Goal: Information Seeking & Learning: Understand process/instructions

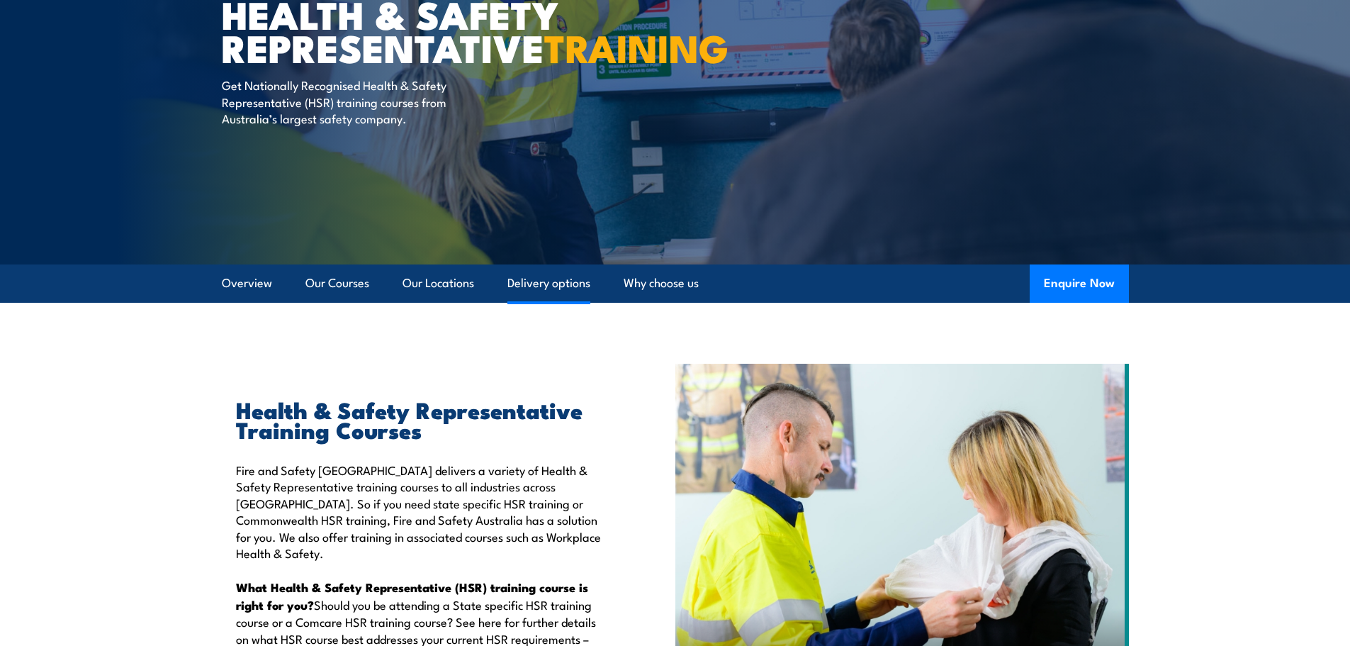
click at [553, 276] on link "Delivery options" at bounding box center [548, 283] width 83 height 38
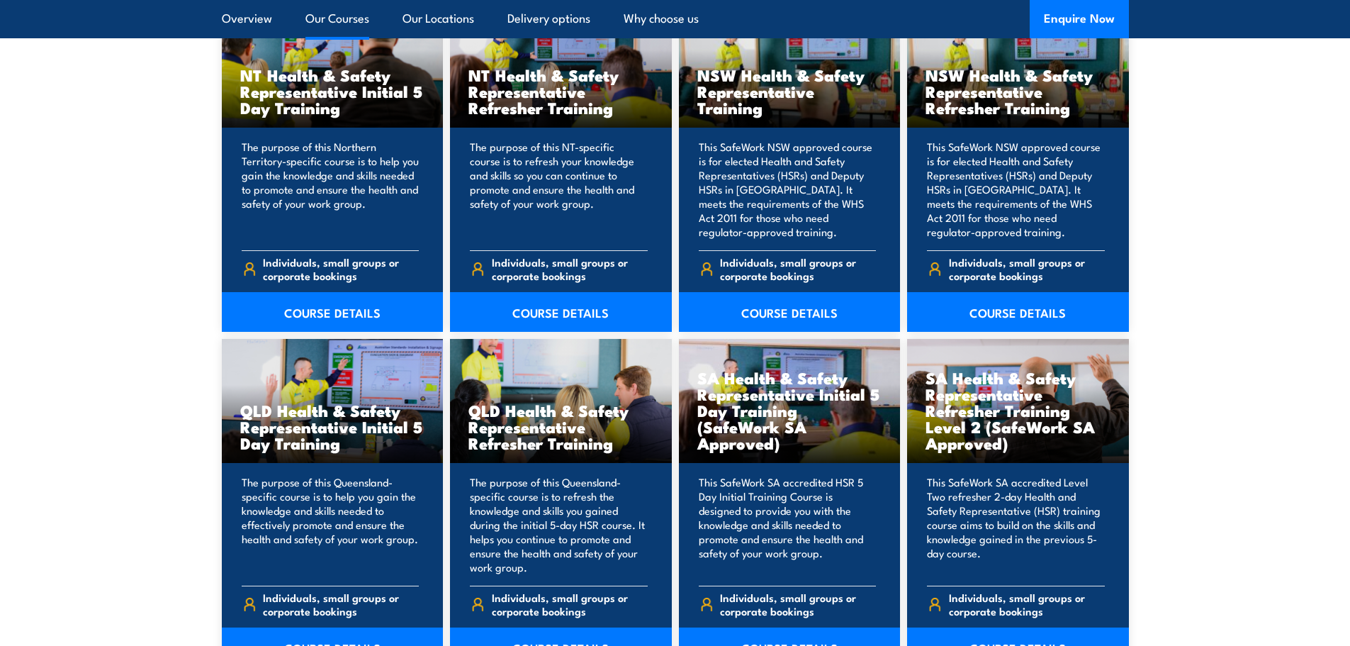
scroll to position [1376, 0]
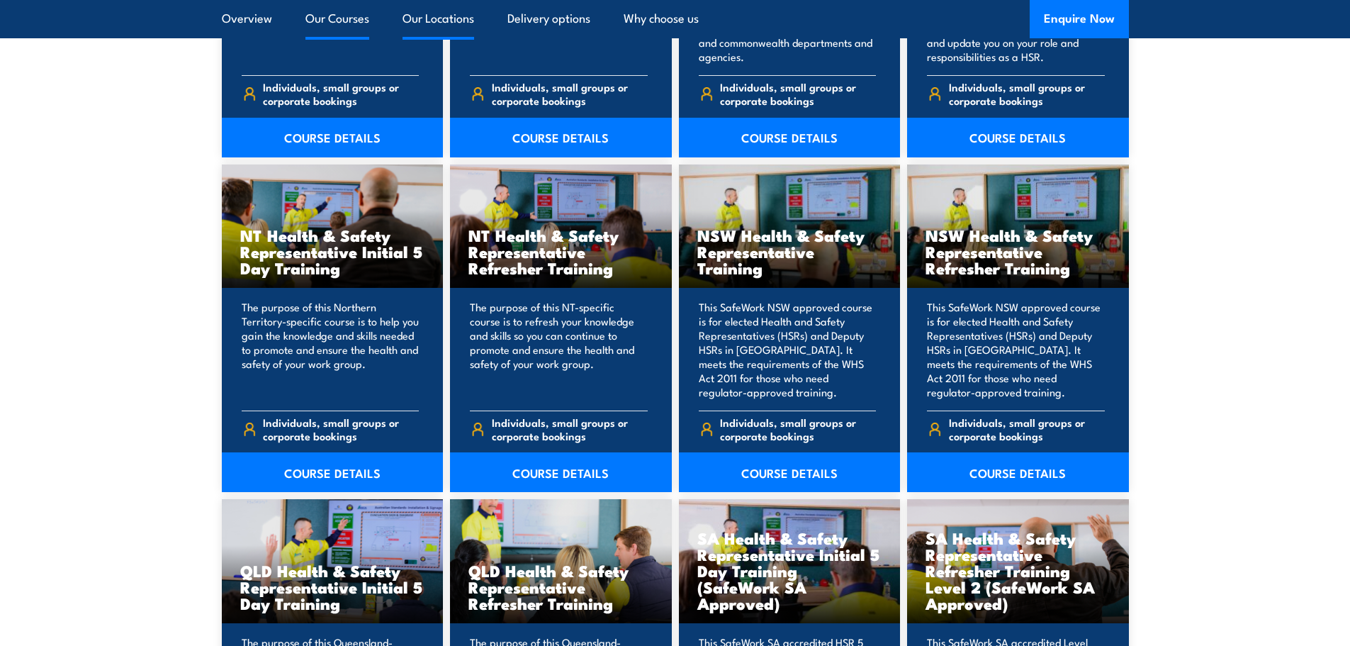
click at [449, 15] on link "Our Locations" at bounding box center [439, 19] width 72 height 38
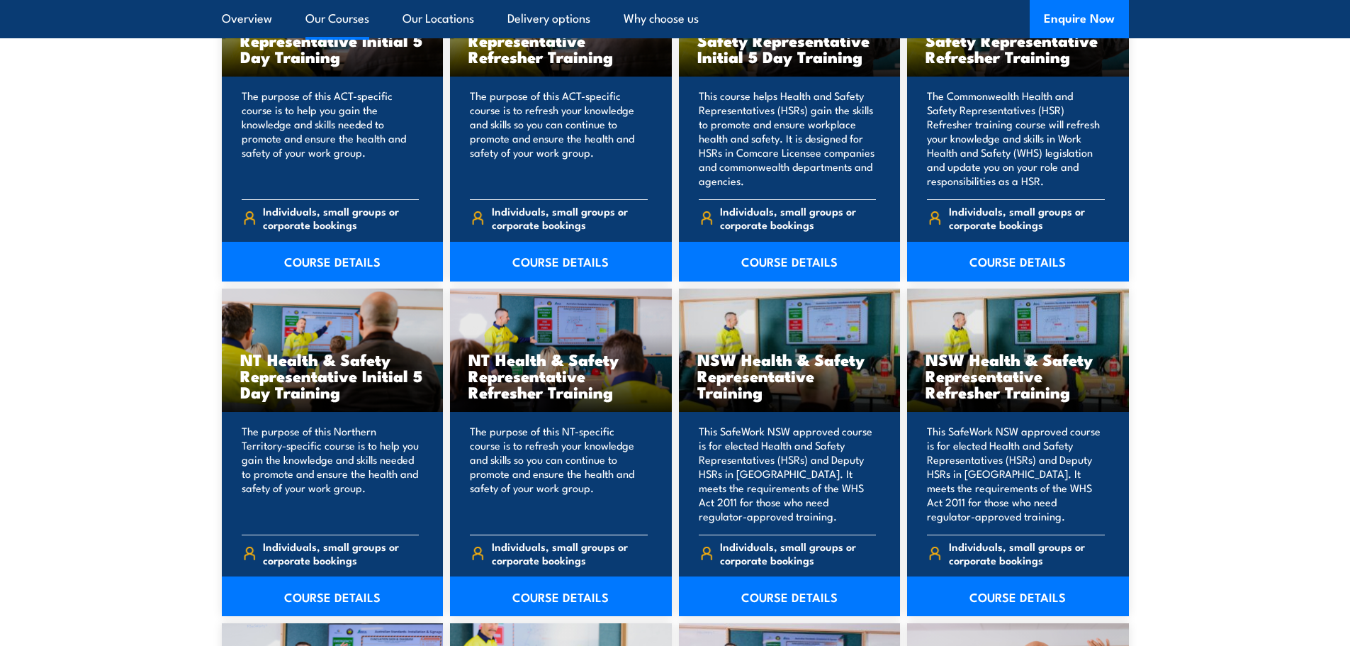
scroll to position [1290, 0]
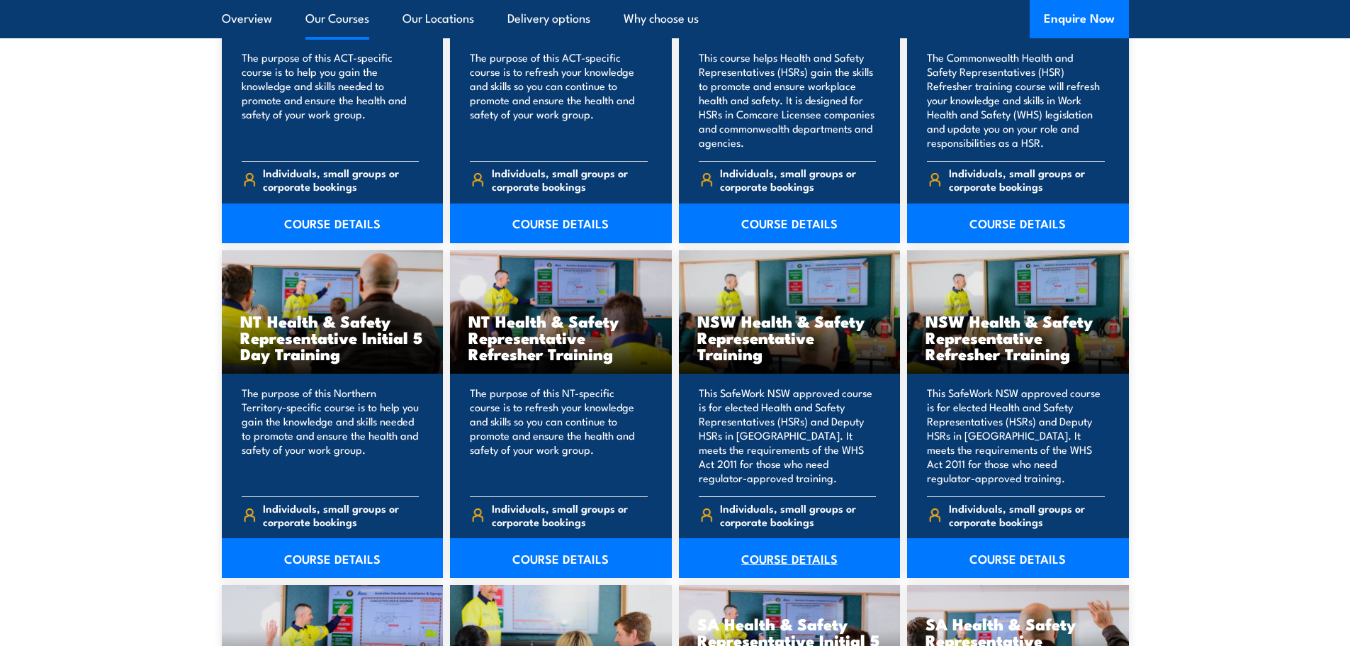
click at [799, 555] on link "COURSE DETAILS" at bounding box center [790, 558] width 222 height 40
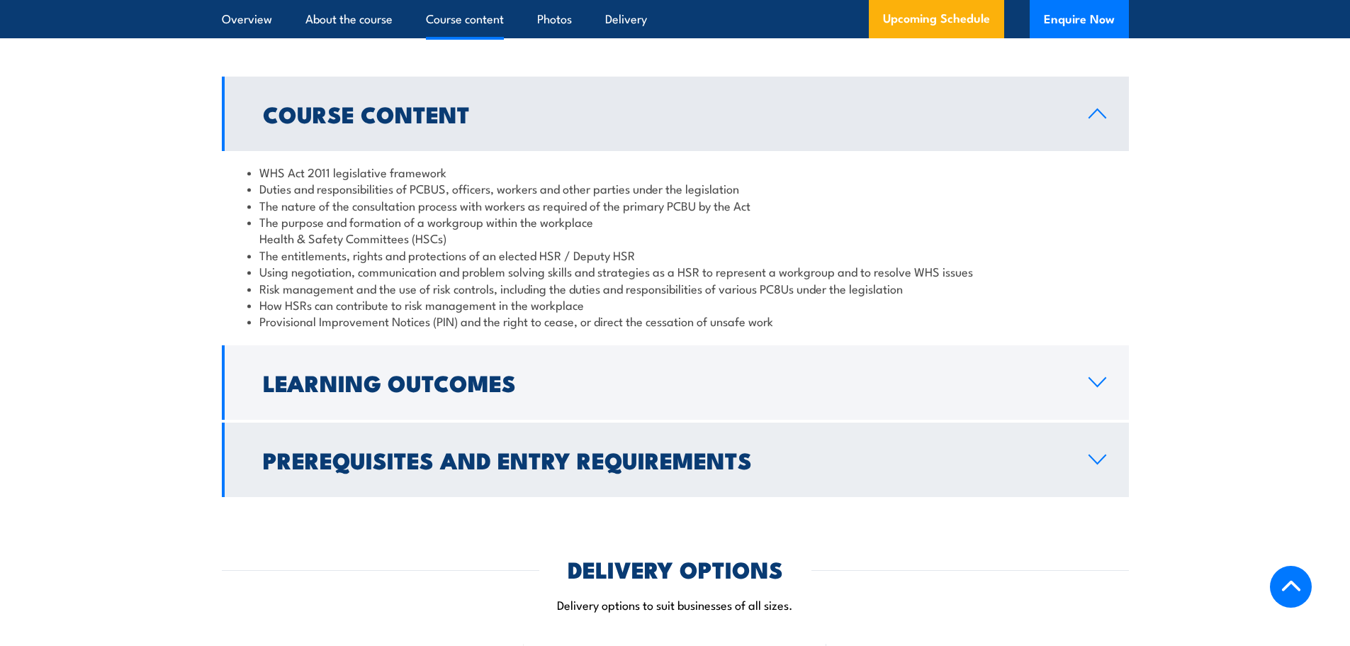
scroll to position [1701, 0]
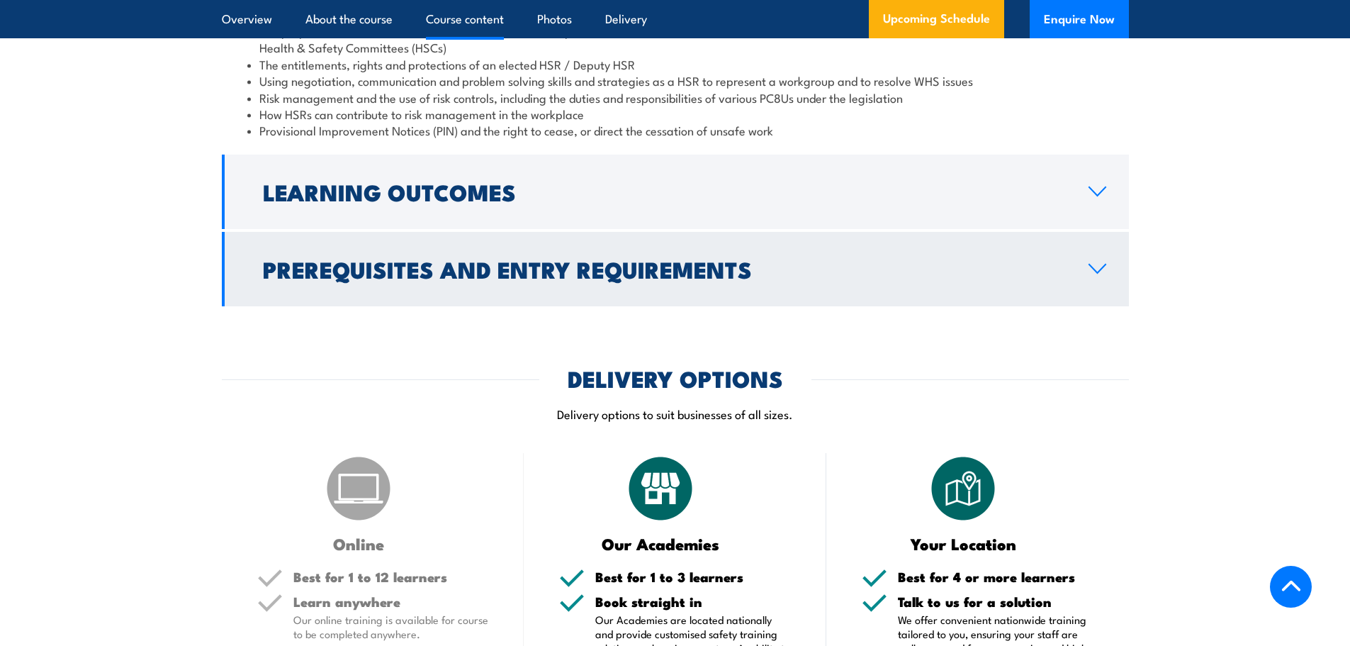
click at [1089, 277] on link "Prerequisites and Entry Requirements" at bounding box center [675, 269] width 907 height 74
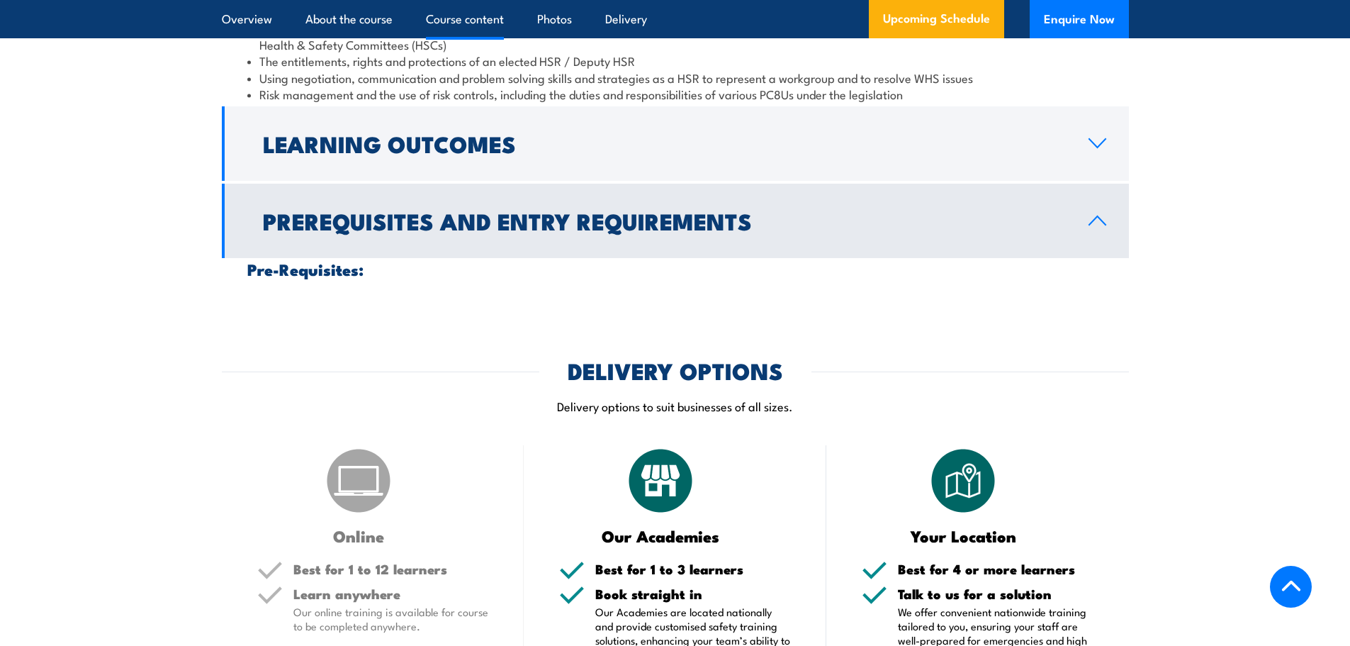
scroll to position [1687, 0]
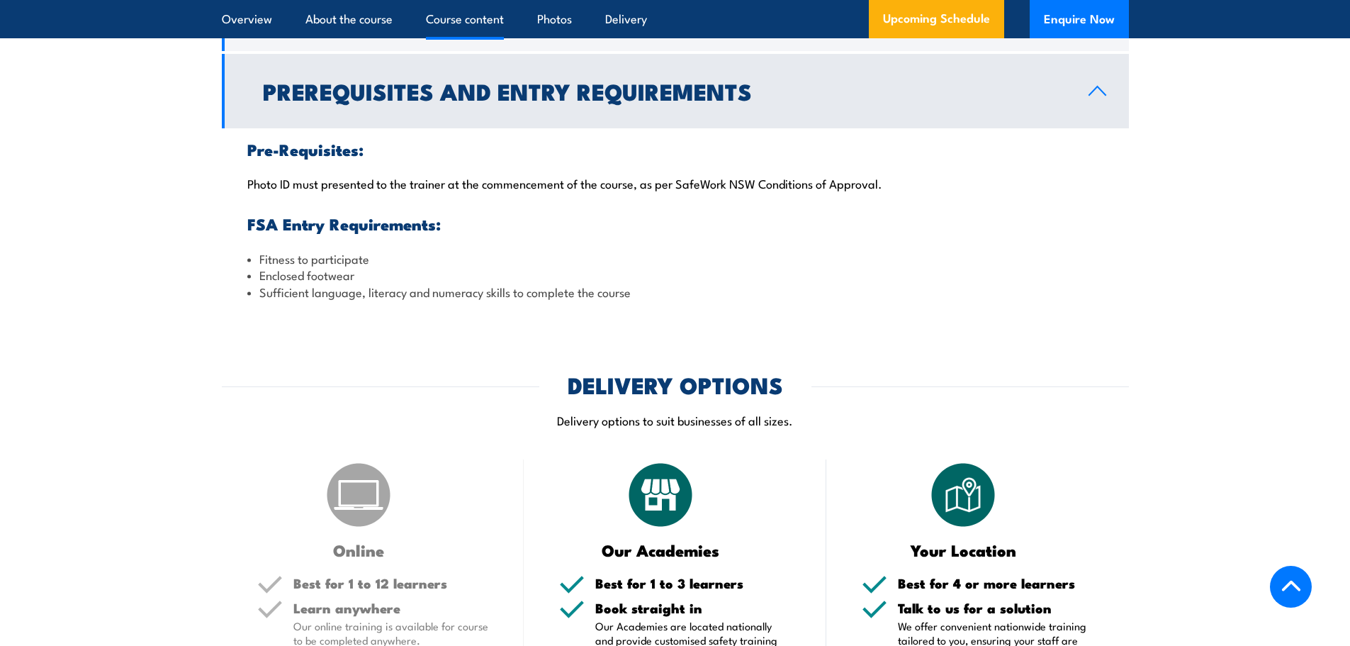
click at [1096, 113] on link "Prerequisites and Entry Requirements" at bounding box center [675, 91] width 907 height 74
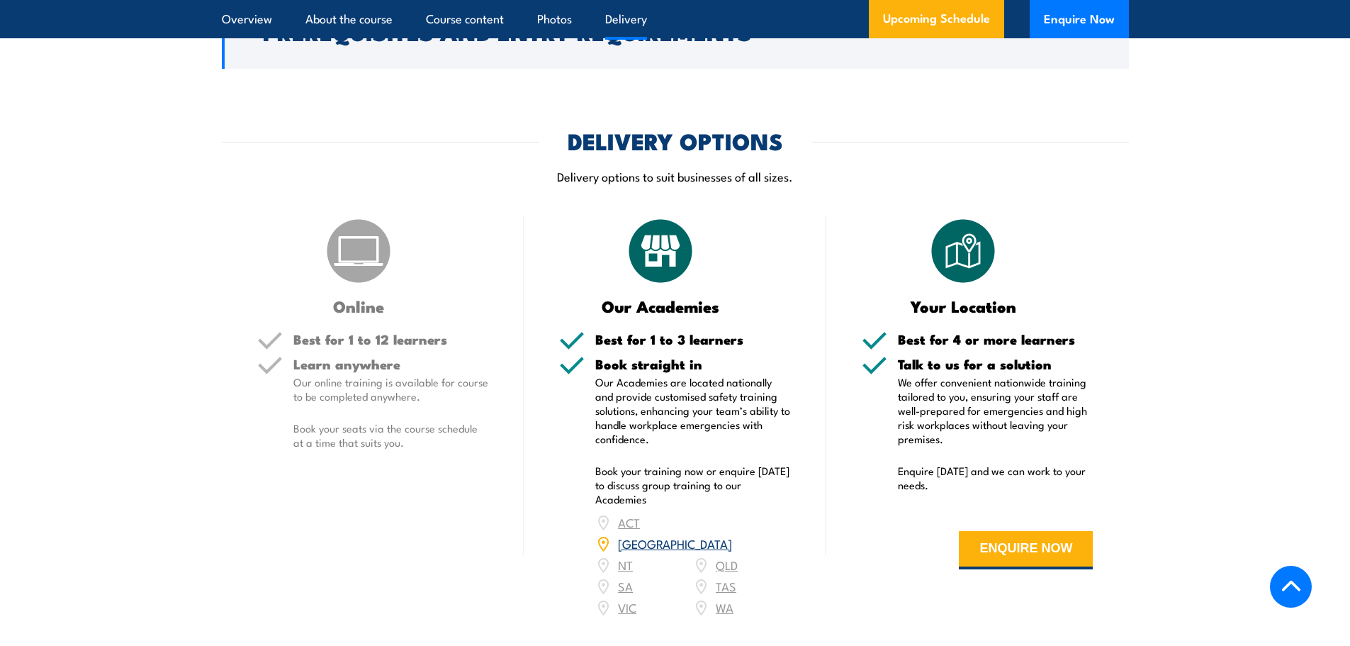
scroll to position [1829, 0]
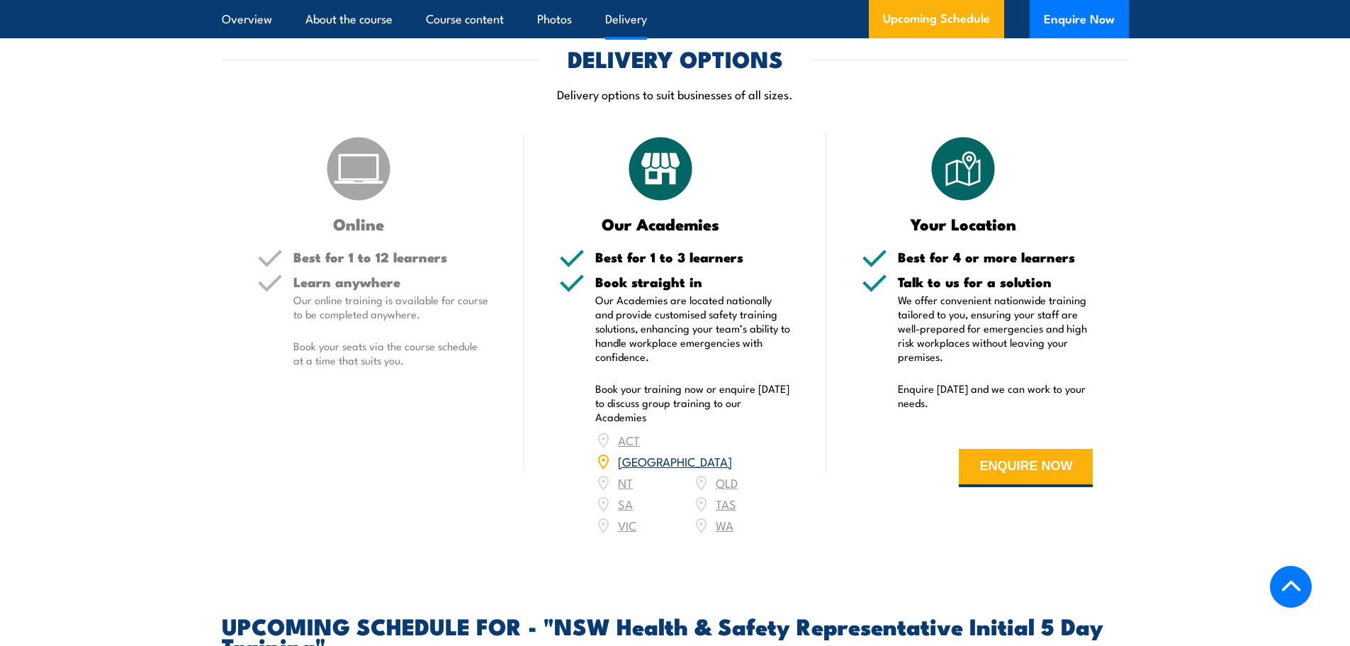
click at [725, 454] on link "NSW" at bounding box center [675, 460] width 114 height 17
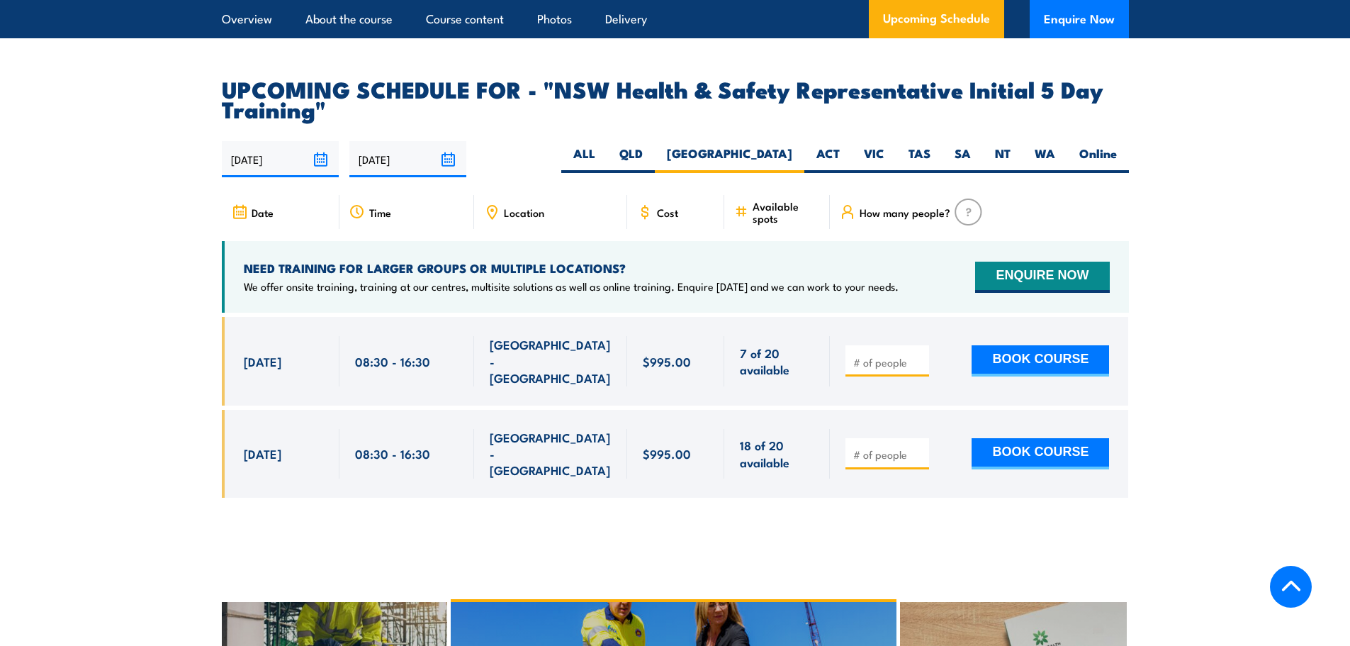
scroll to position [2631, 0]
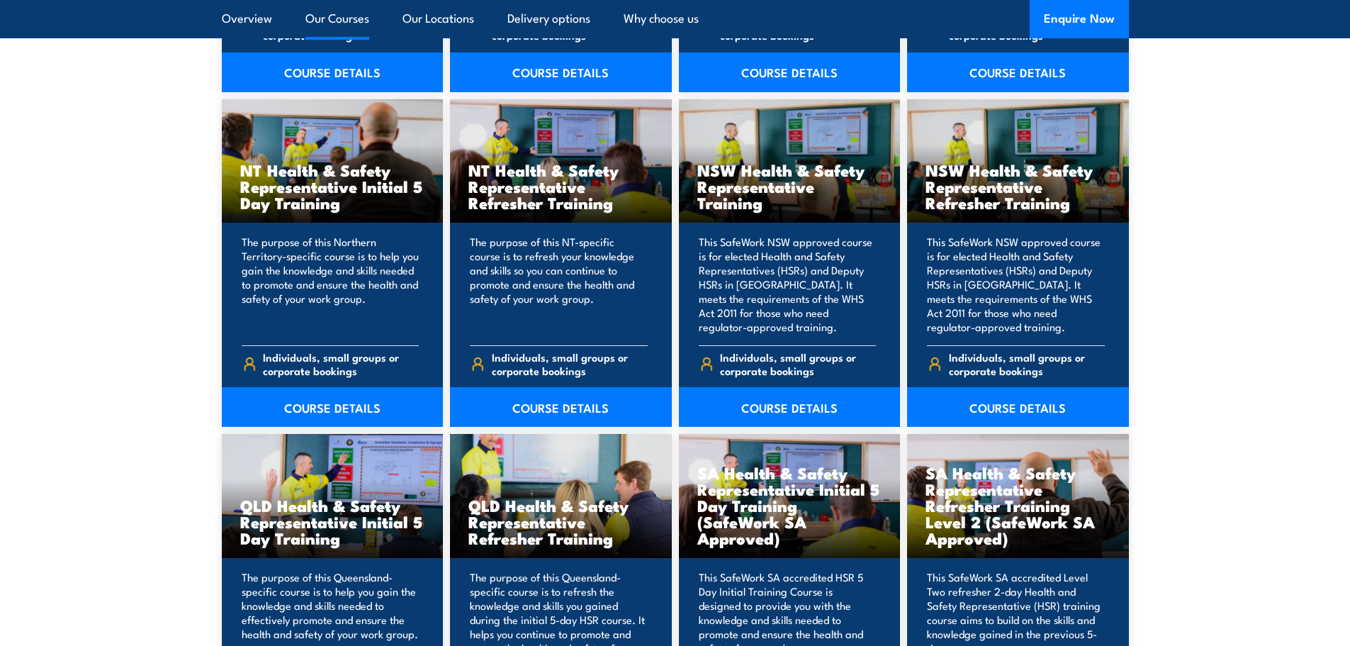
scroll to position [1442, 0]
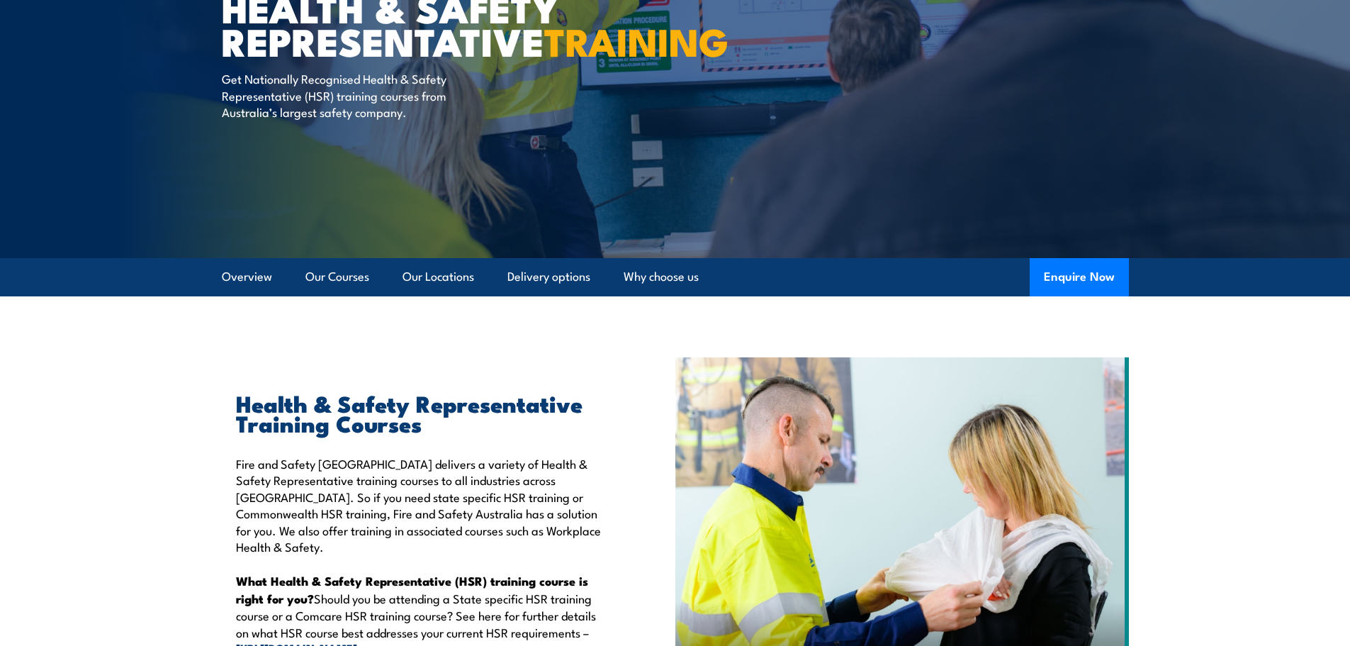
scroll to position [142, 0]
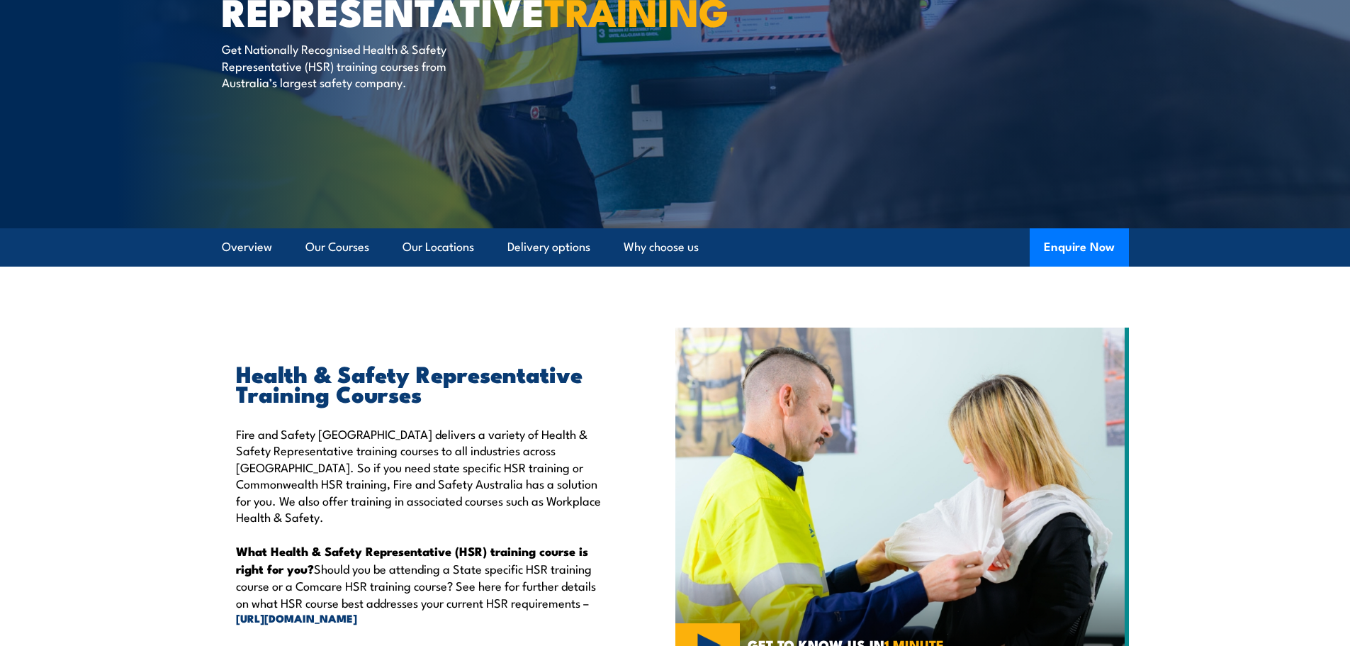
scroll to position [213, 0]
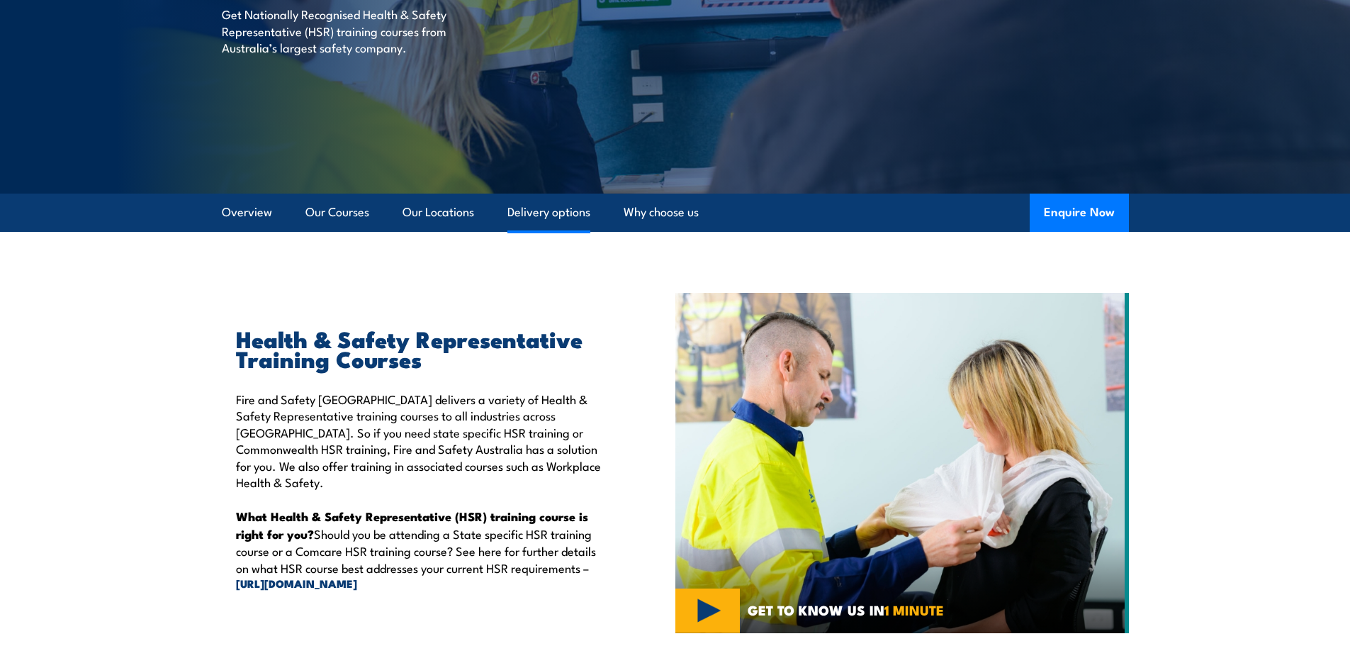
click at [555, 213] on link "Delivery options" at bounding box center [548, 212] width 83 height 38
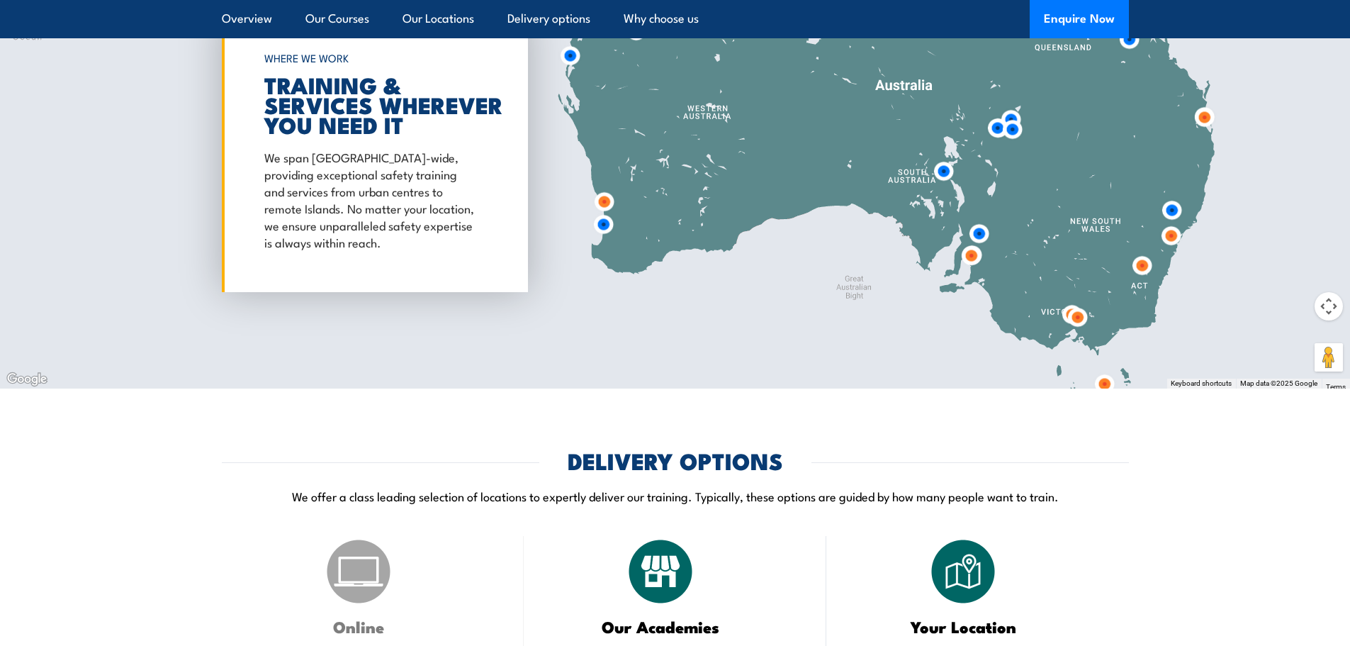
scroll to position [3126, 0]
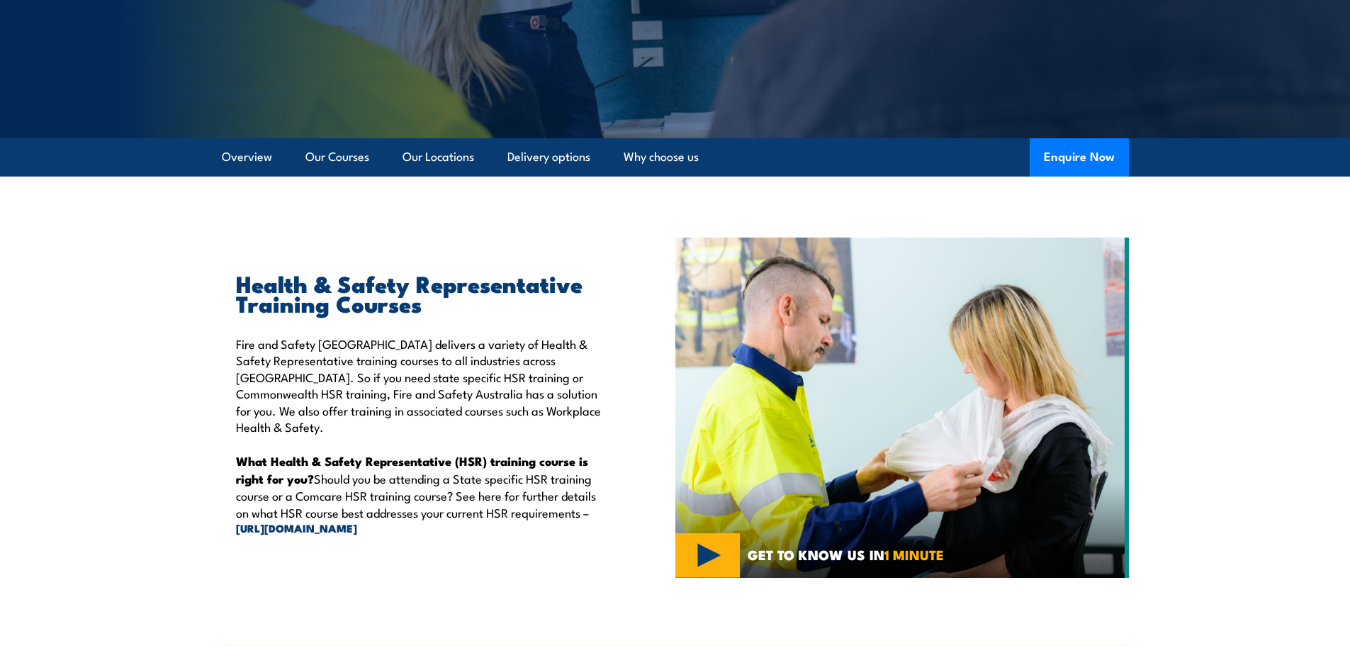
scroll to position [239, 0]
